Goal: Find contact information: Find contact information

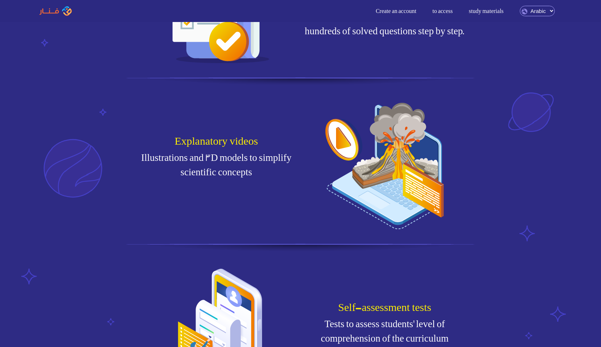
scroll to position [911, 0]
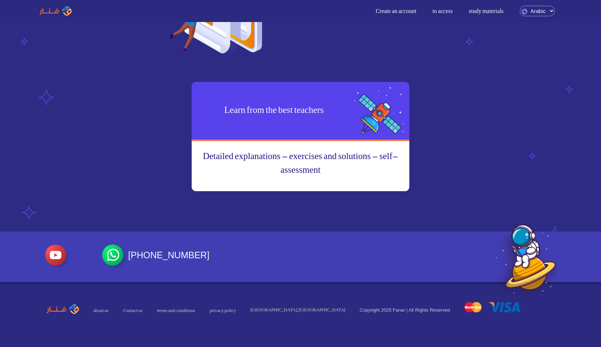
click at [134, 314] on span "Contact us" at bounding box center [133, 309] width 34 height 14
click at [134, 312] on font "Contact us" at bounding box center [133, 310] width 20 height 5
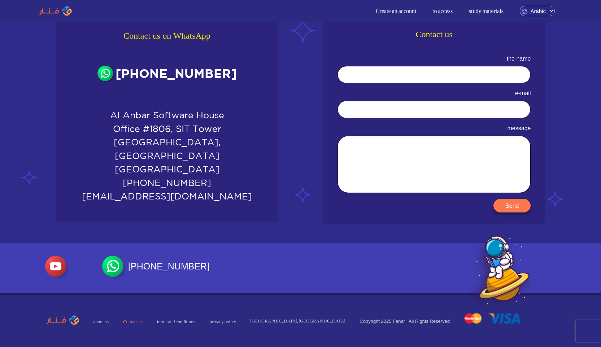
scroll to position [42, 0]
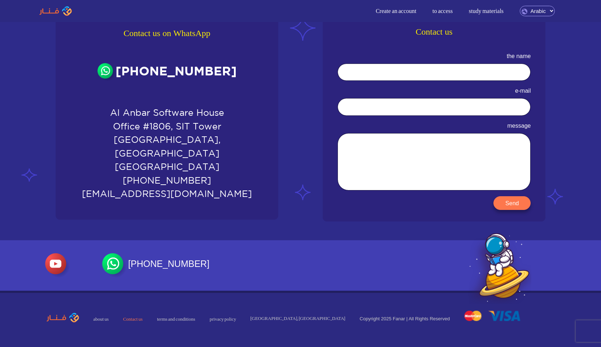
click at [181, 189] on font "[EMAIL_ADDRESS][DOMAIN_NAME]" at bounding box center [167, 194] width 170 height 10
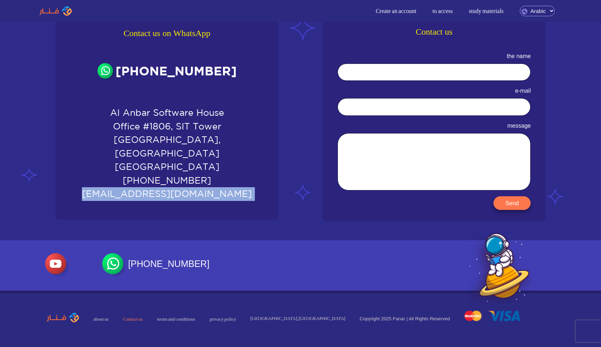
click at [181, 189] on font "[EMAIL_ADDRESS][DOMAIN_NAME]" at bounding box center [167, 194] width 170 height 10
copy div "[EMAIL_ADDRESS][DOMAIN_NAME]"
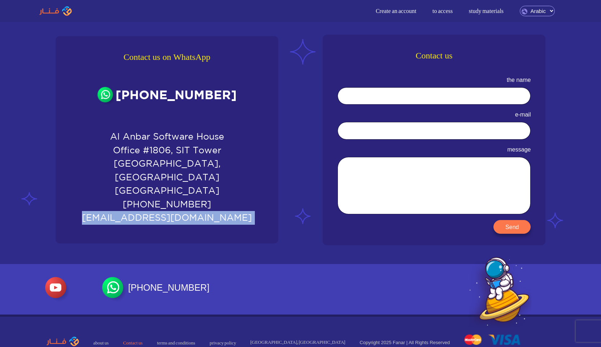
scroll to position [0, 0]
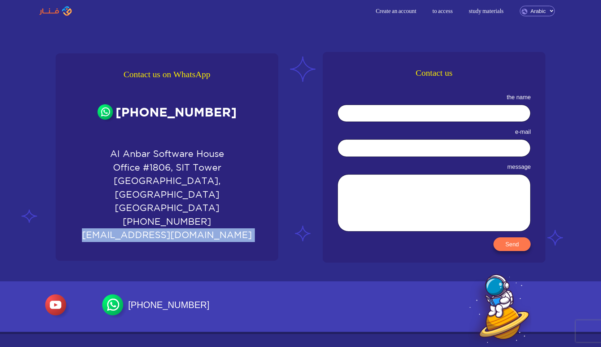
click at [52, 14] on img at bounding box center [55, 11] width 33 height 10
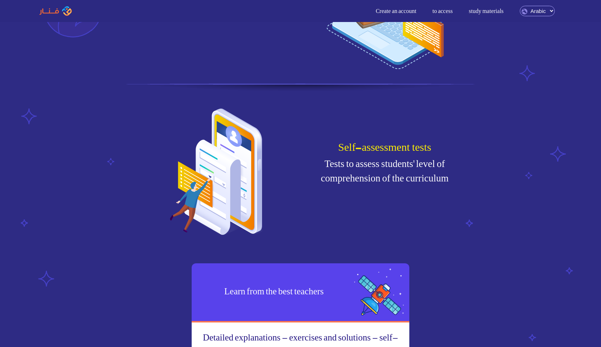
scroll to position [911, 0]
